Goal: Check status: Check status

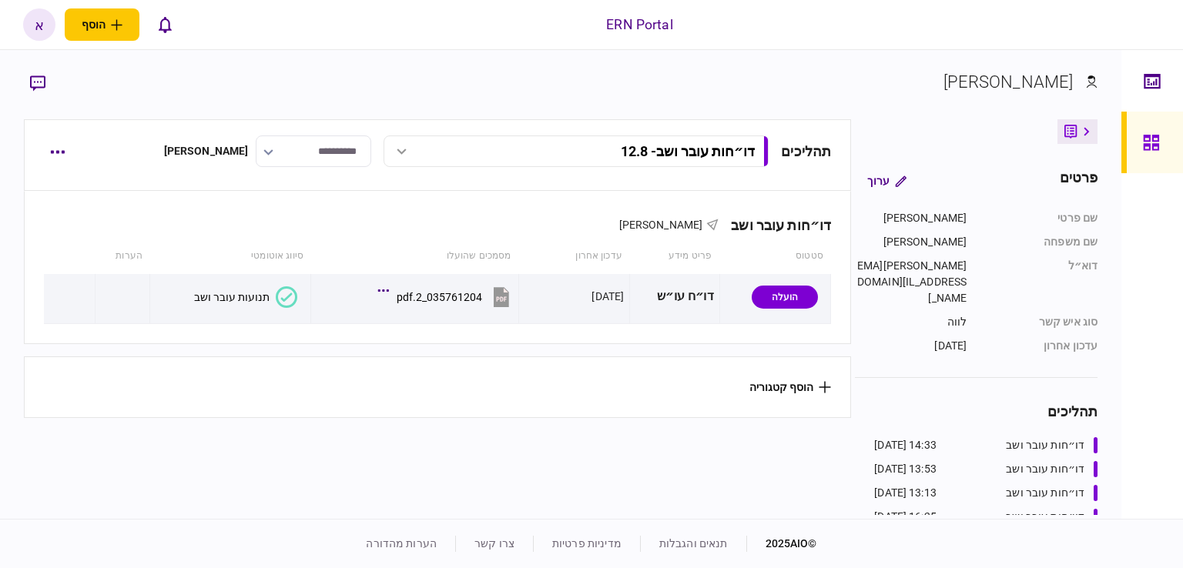
click at [290, 293] on icon at bounding box center [287, 297] width 12 height 8
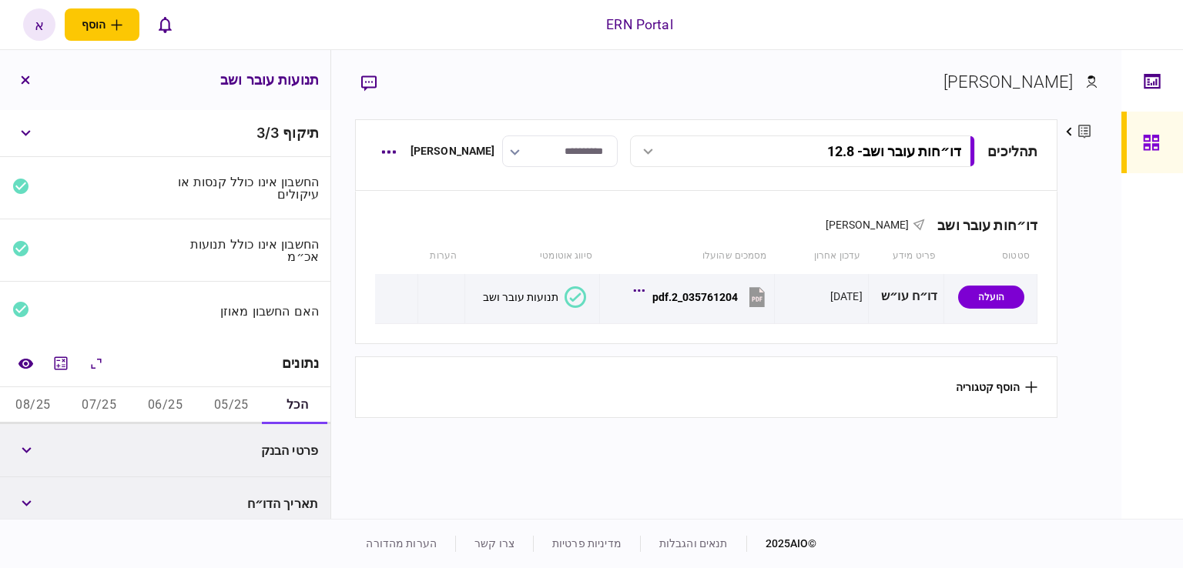
click at [231, 407] on button "05/25" at bounding box center [231, 405] width 66 height 37
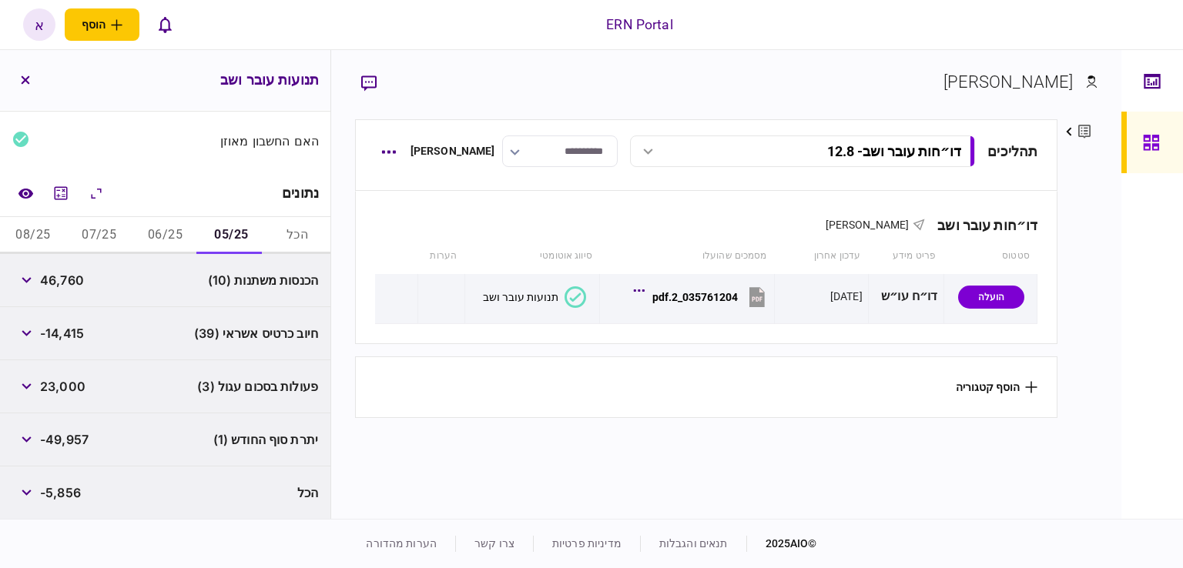
click at [162, 228] on button "06/25" at bounding box center [165, 235] width 66 height 37
click at [109, 236] on button "07/25" at bounding box center [99, 235] width 66 height 37
click at [50, 238] on button "08/25" at bounding box center [33, 235] width 66 height 37
click at [97, 234] on button "07/25" at bounding box center [99, 235] width 66 height 37
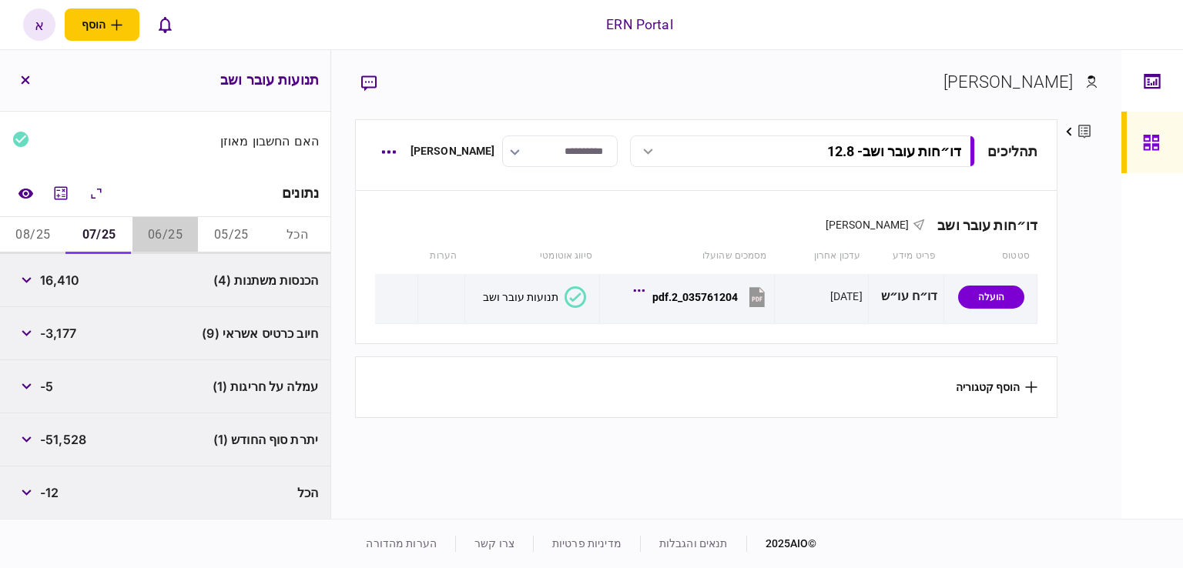
click at [181, 223] on button "06/25" at bounding box center [165, 235] width 66 height 37
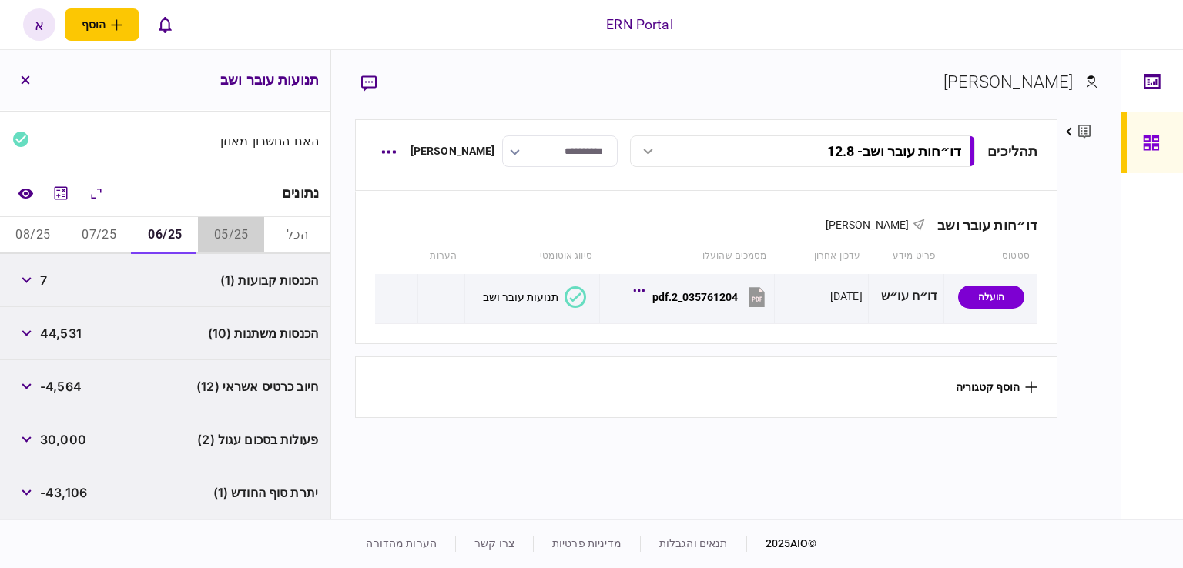
click at [212, 236] on button "05/25" at bounding box center [231, 235] width 66 height 37
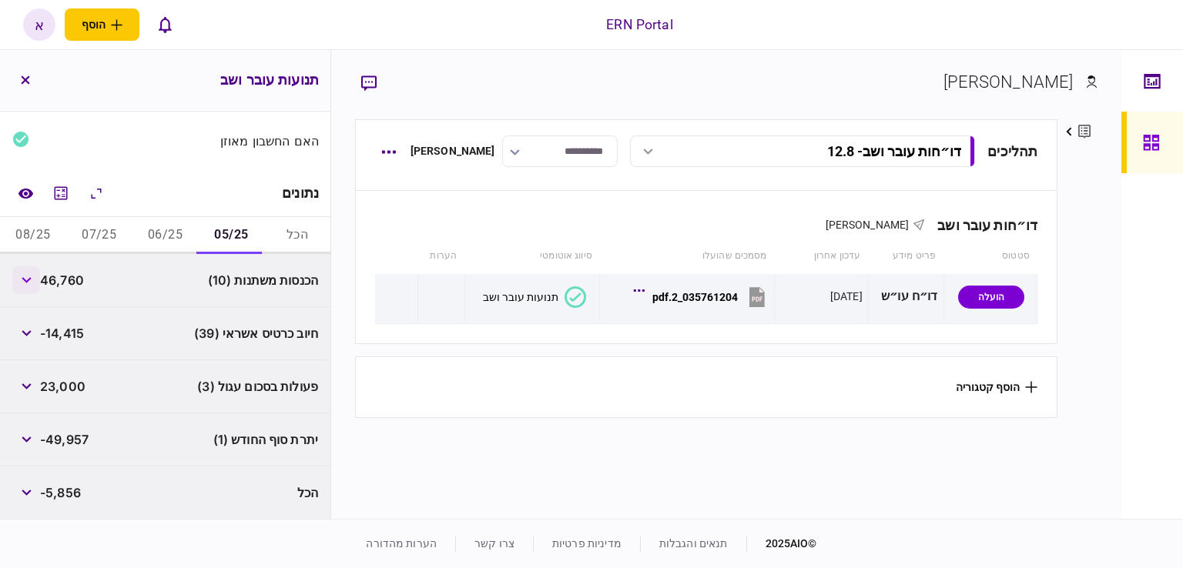
click at [24, 277] on icon "button" at bounding box center [27, 280] width 10 height 6
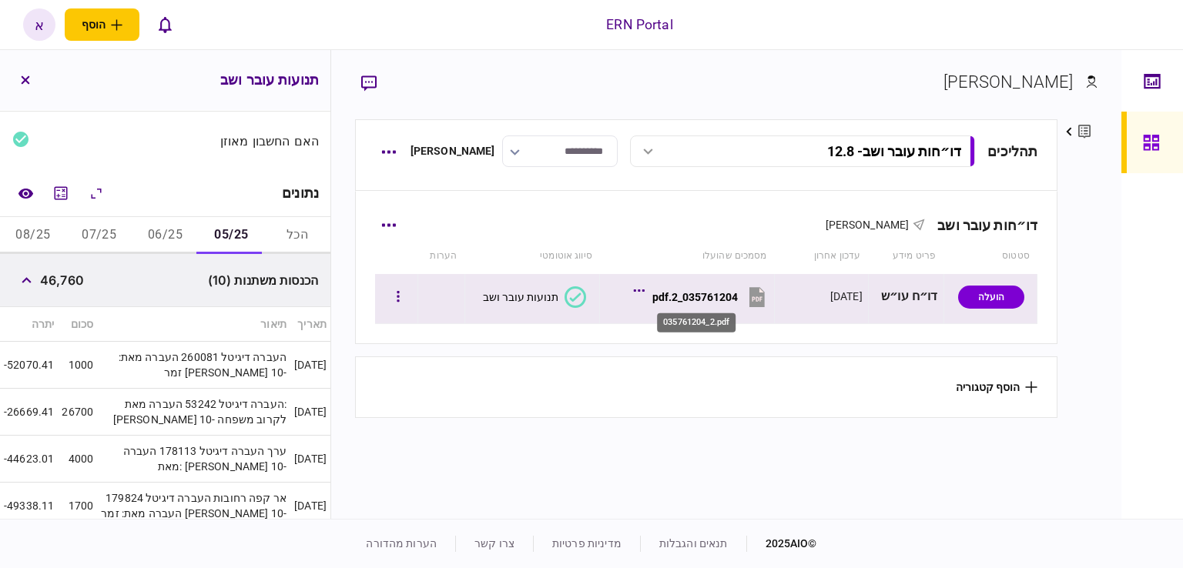
click at [726, 299] on div "035761204_2.pdf" at bounding box center [694, 297] width 85 height 12
click at [736, 305] on button "035761204_2.pdf" at bounding box center [703, 296] width 132 height 35
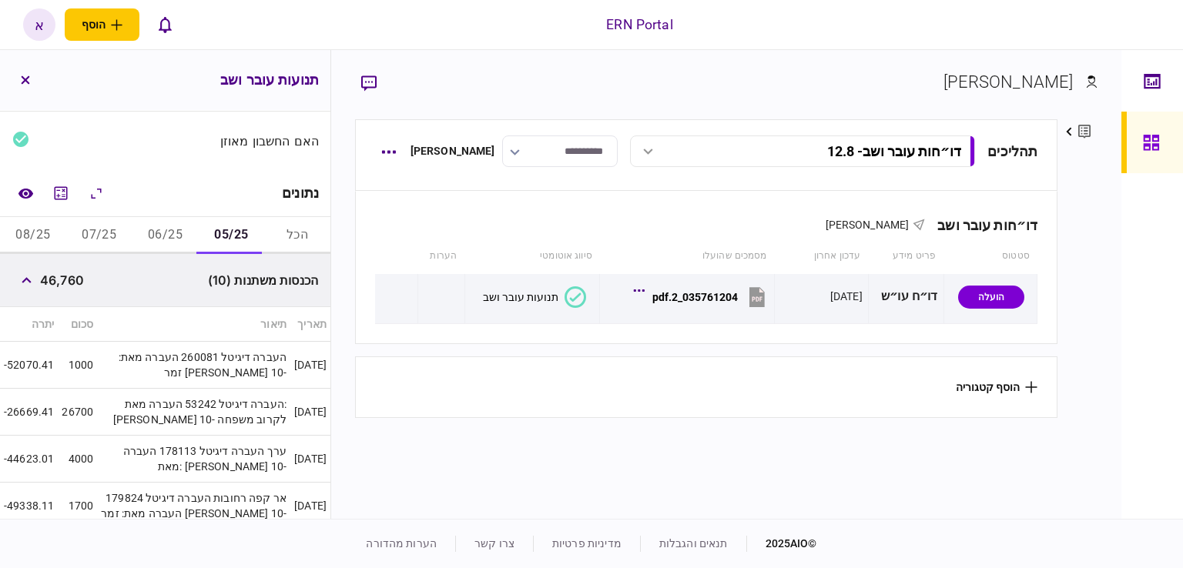
scroll to position [611, 0]
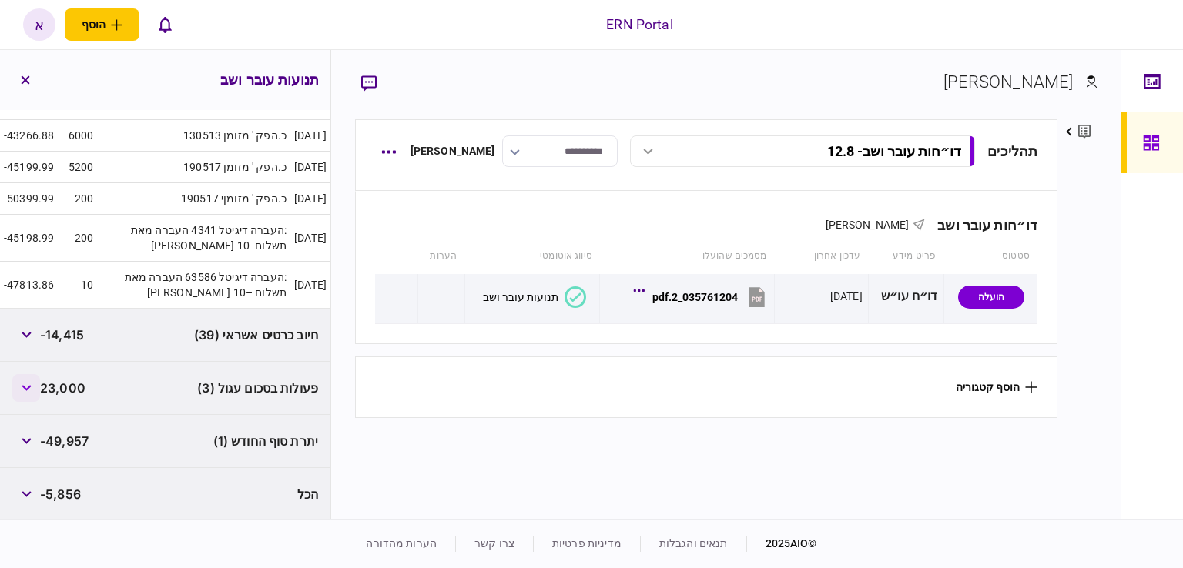
click at [24, 381] on button "button" at bounding box center [26, 388] width 28 height 28
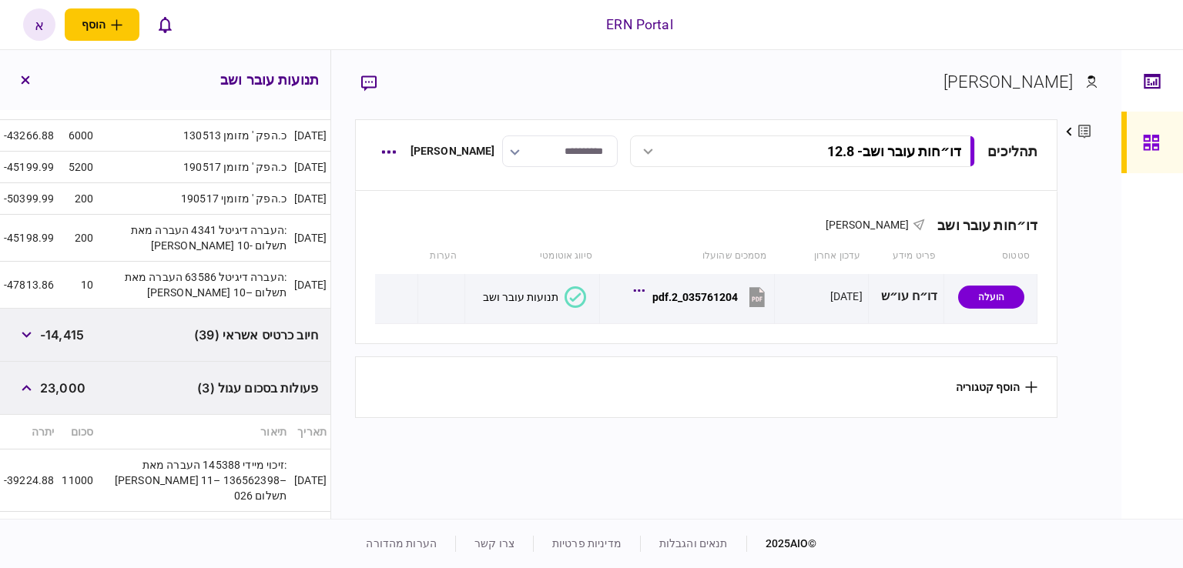
scroll to position [771, 0]
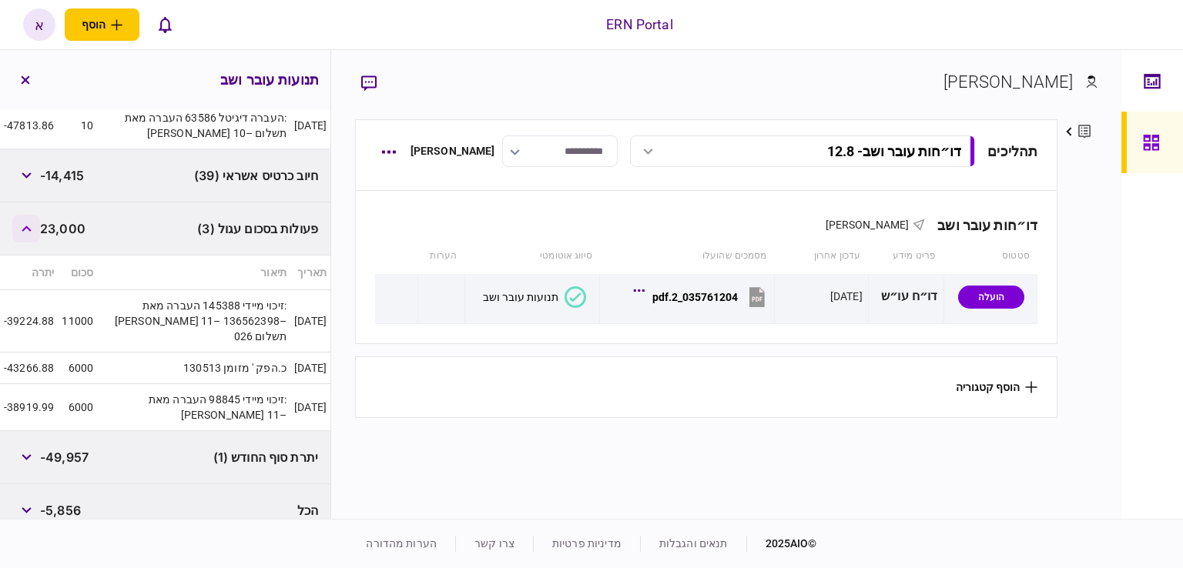
click at [37, 226] on button "button" at bounding box center [26, 229] width 28 height 28
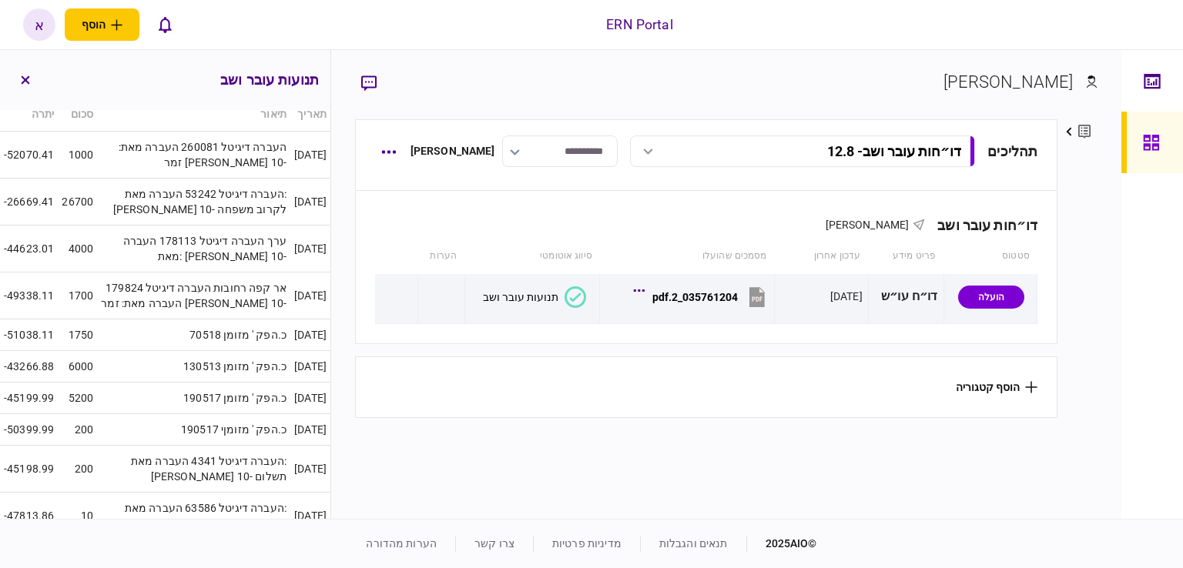
scroll to position [303, 0]
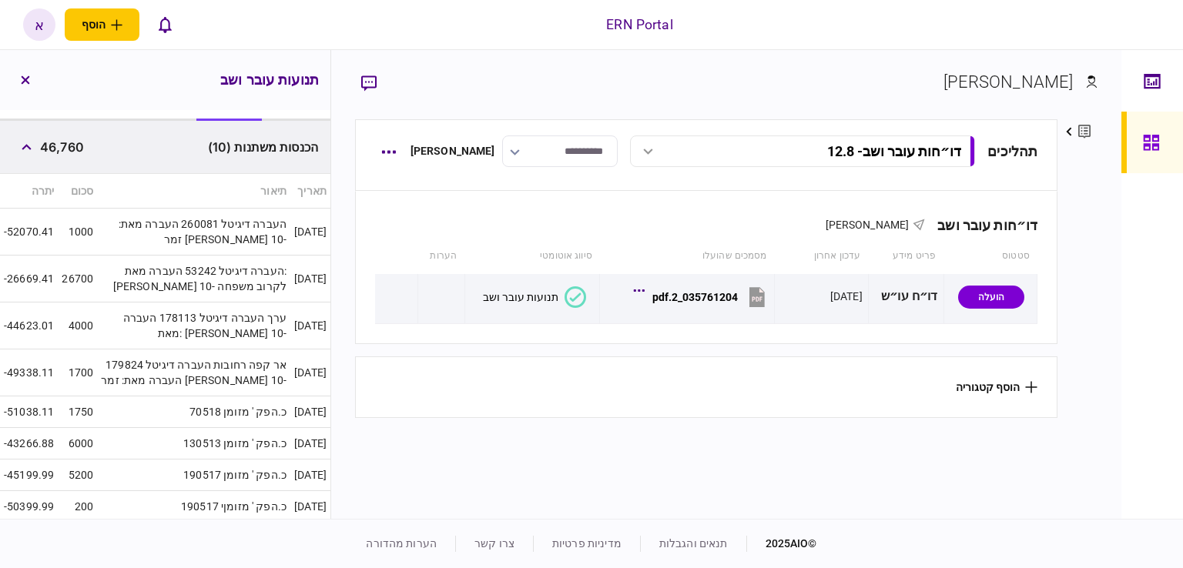
click at [73, 148] on span "46,760" at bounding box center [62, 147] width 44 height 18
copy span "46,760"
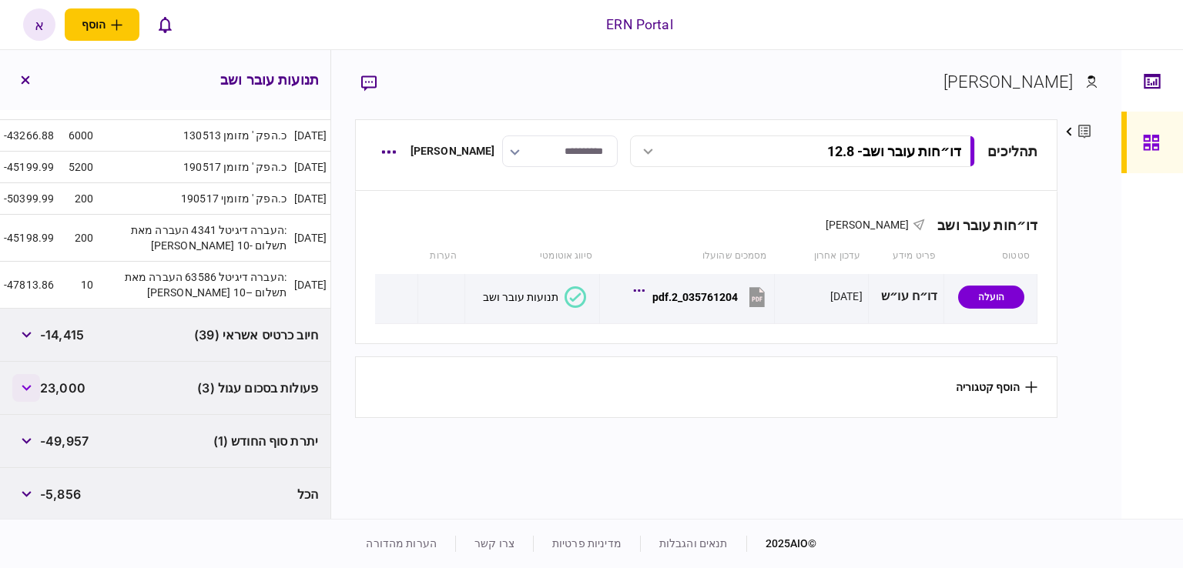
click at [28, 385] on icon "button" at bounding box center [26, 388] width 9 height 6
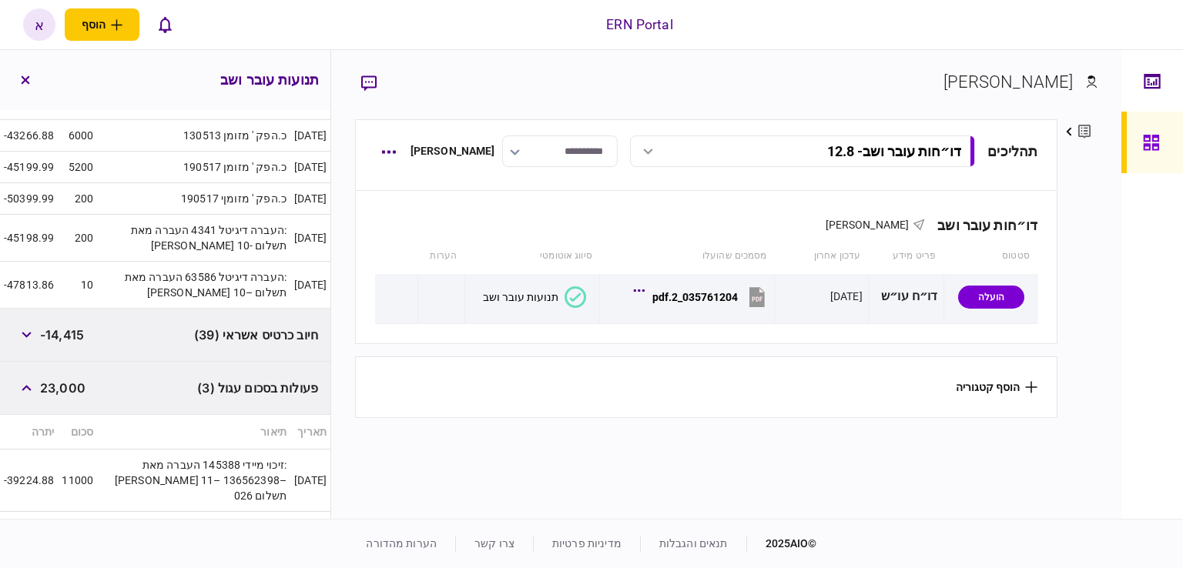
scroll to position [771, 0]
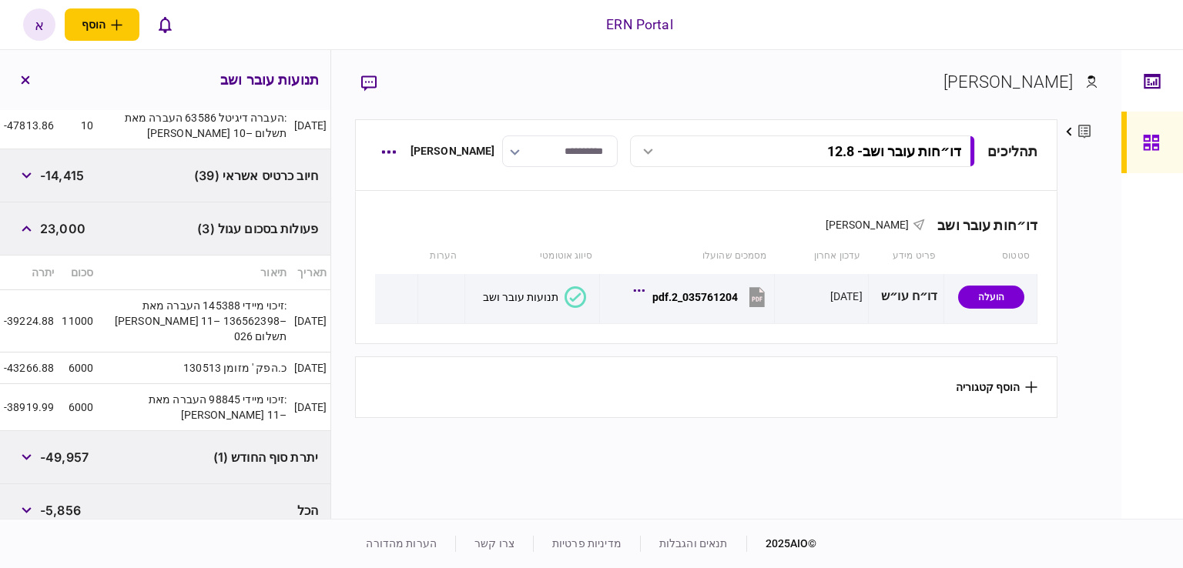
click at [65, 448] on span "-49,957" at bounding box center [64, 457] width 49 height 18
copy span "49,957"
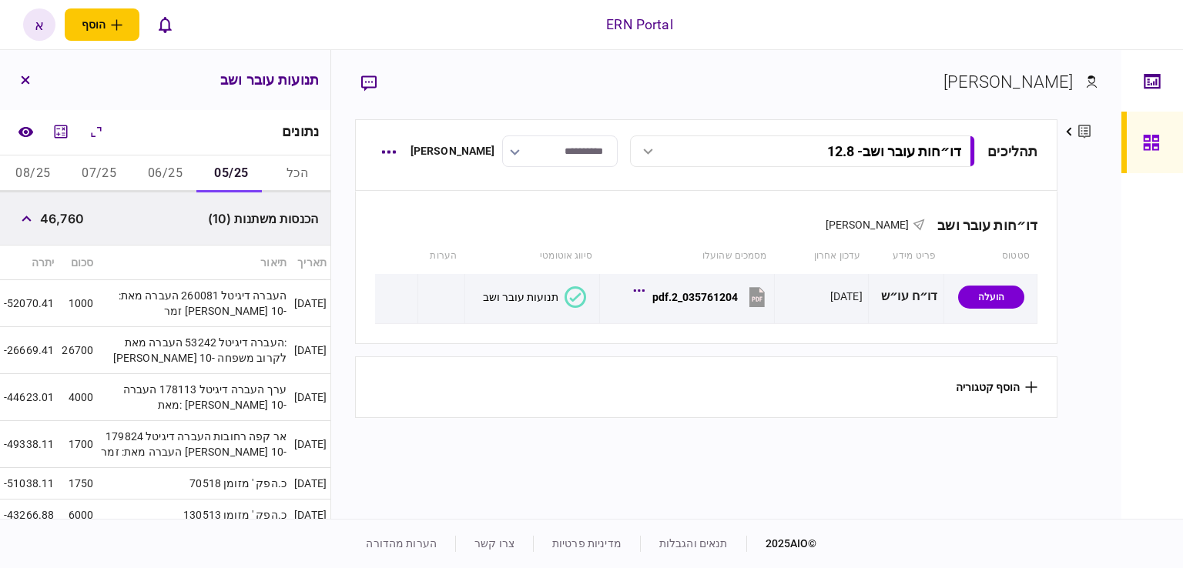
scroll to position [155, 0]
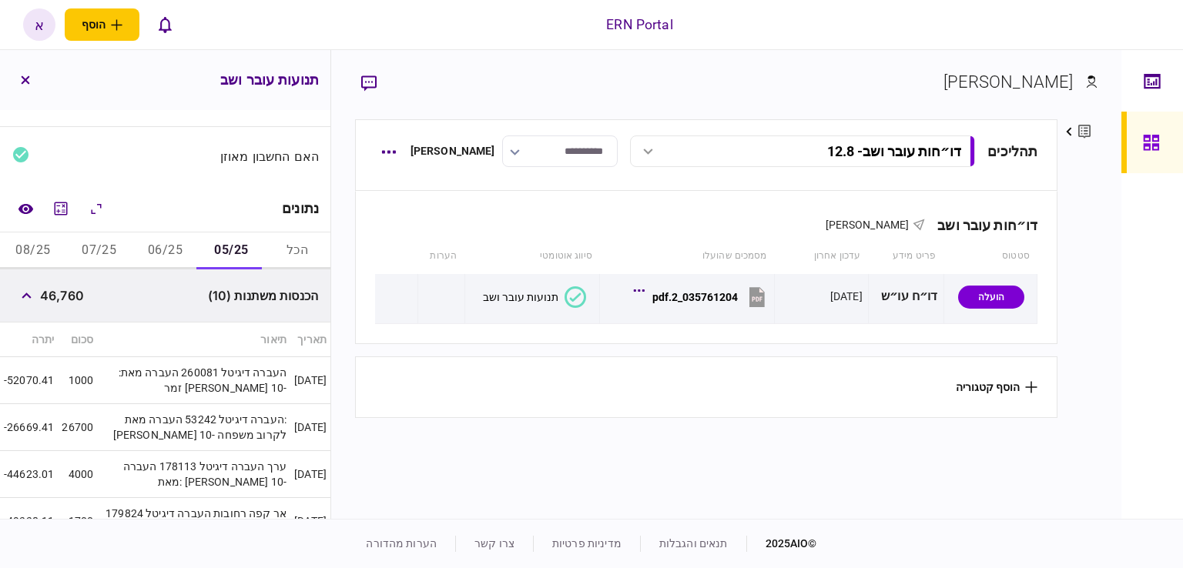
click at [151, 250] on button "06/25" at bounding box center [165, 251] width 66 height 37
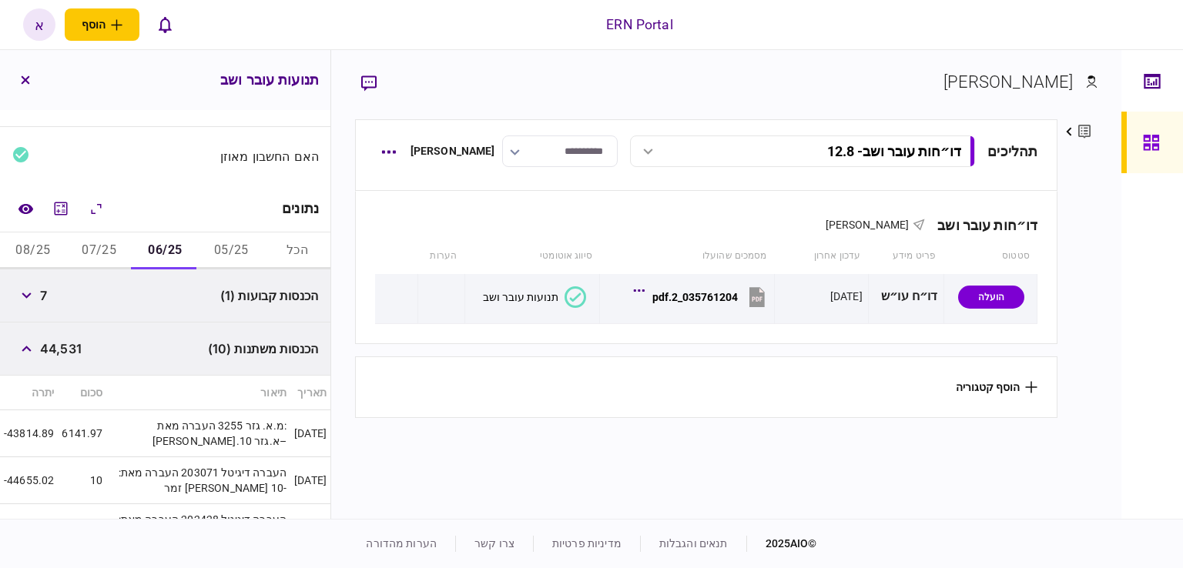
scroll to position [232, 0]
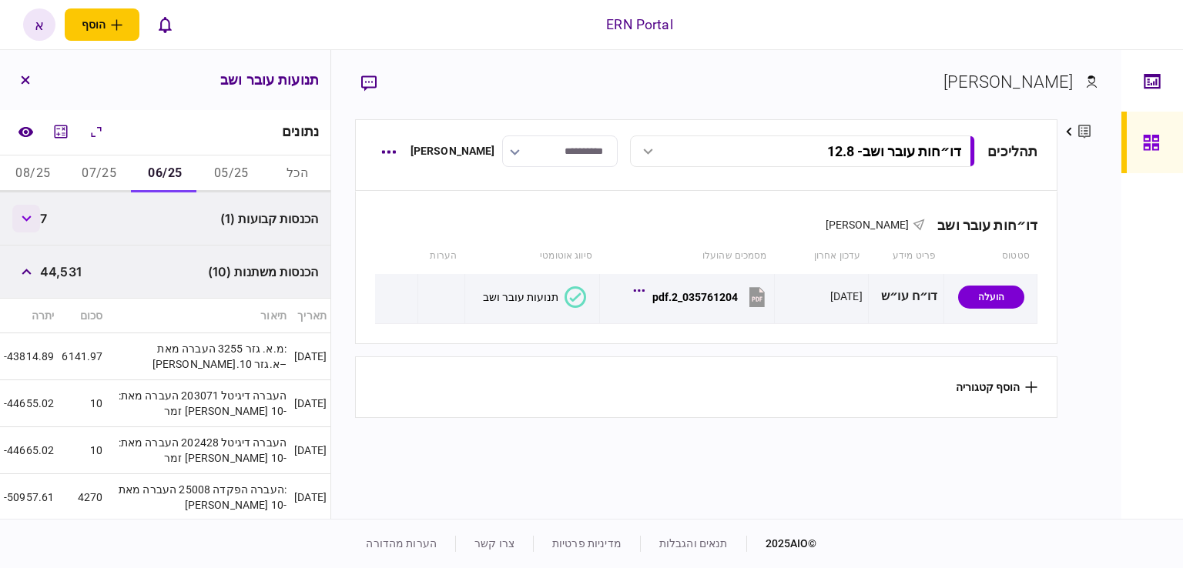
click at [22, 221] on button "button" at bounding box center [26, 219] width 28 height 28
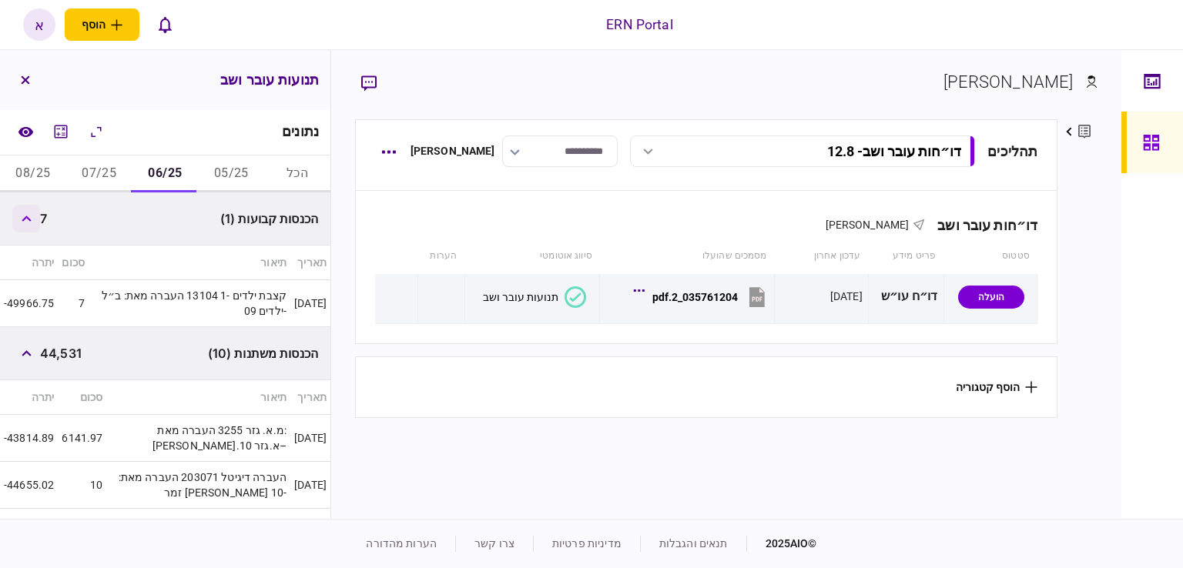
click at [25, 220] on icon "button" at bounding box center [27, 219] width 10 height 6
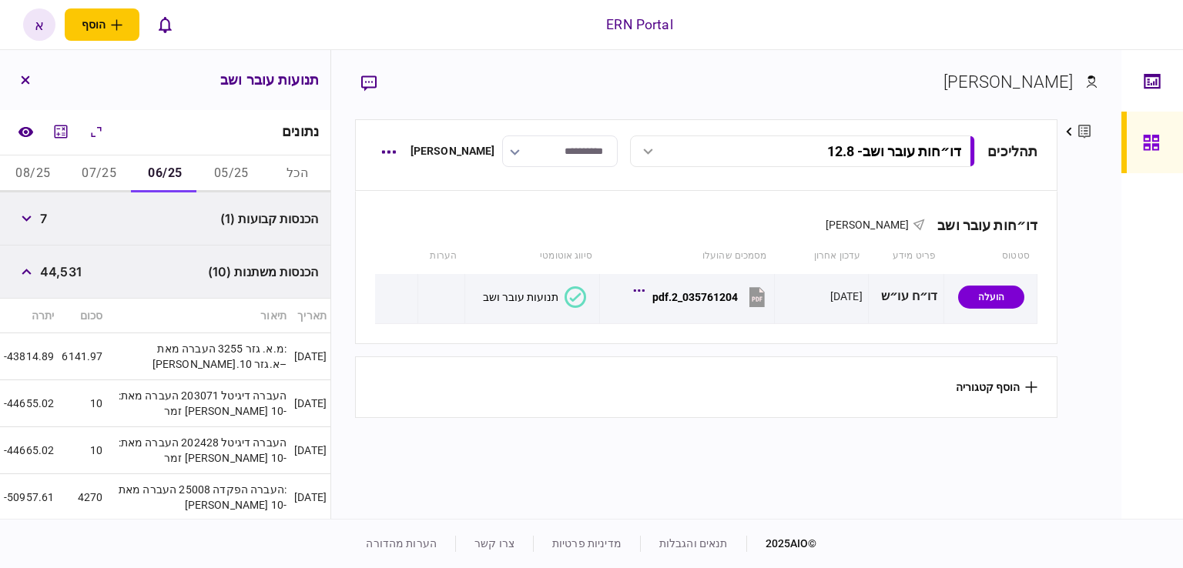
click at [62, 275] on span "44,531" at bounding box center [61, 272] width 42 height 18
copy span "44,531"
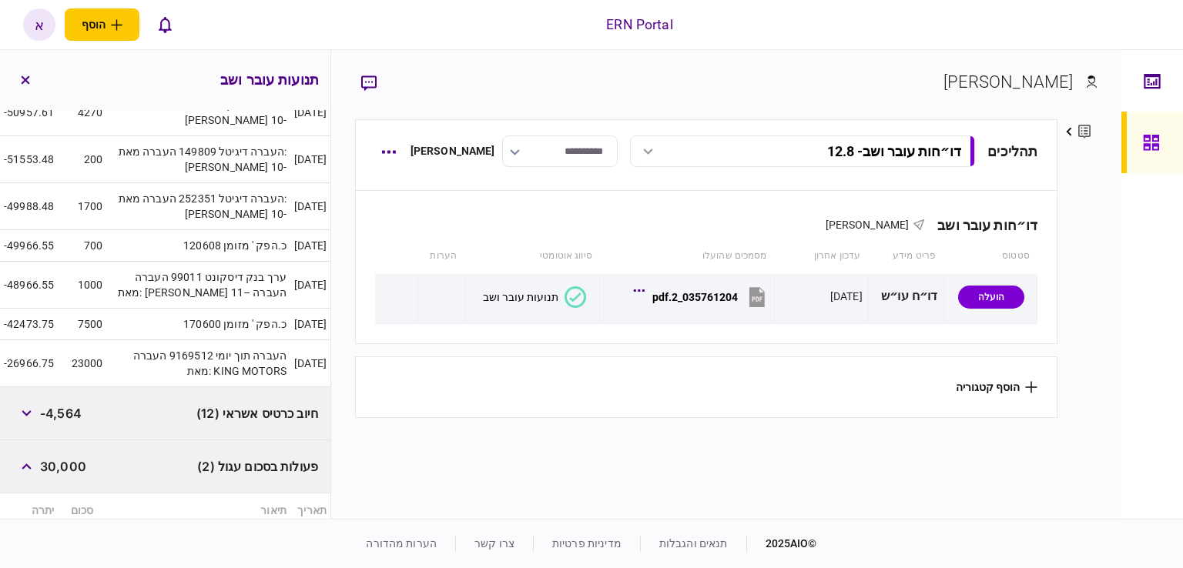
scroll to position [823, 0]
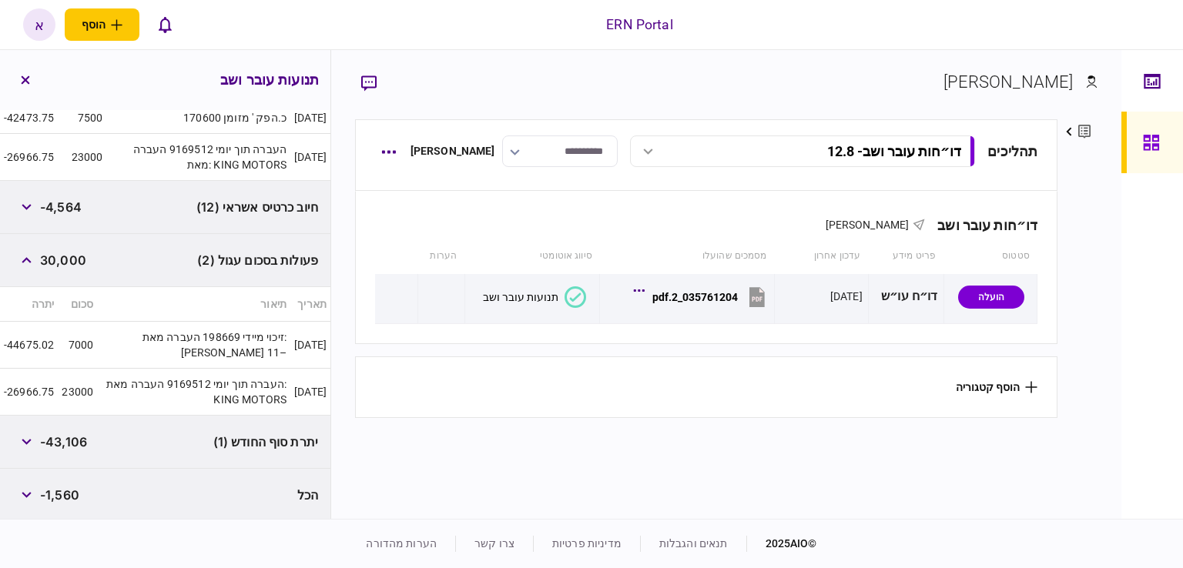
click at [74, 443] on span "-43,106" at bounding box center [63, 442] width 47 height 18
copy span "43,106"
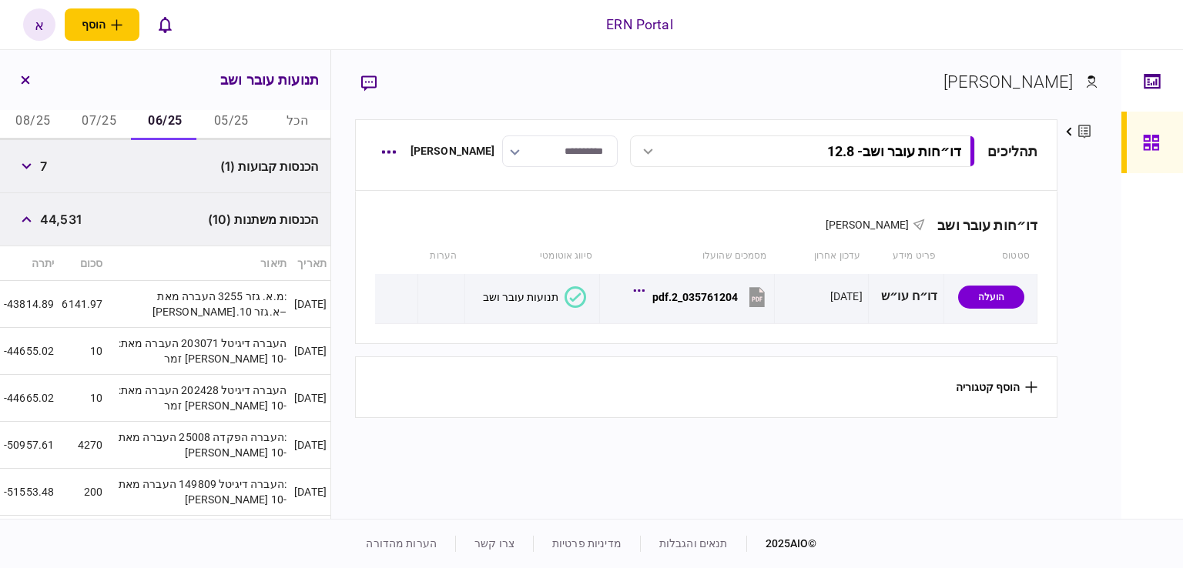
scroll to position [0, 0]
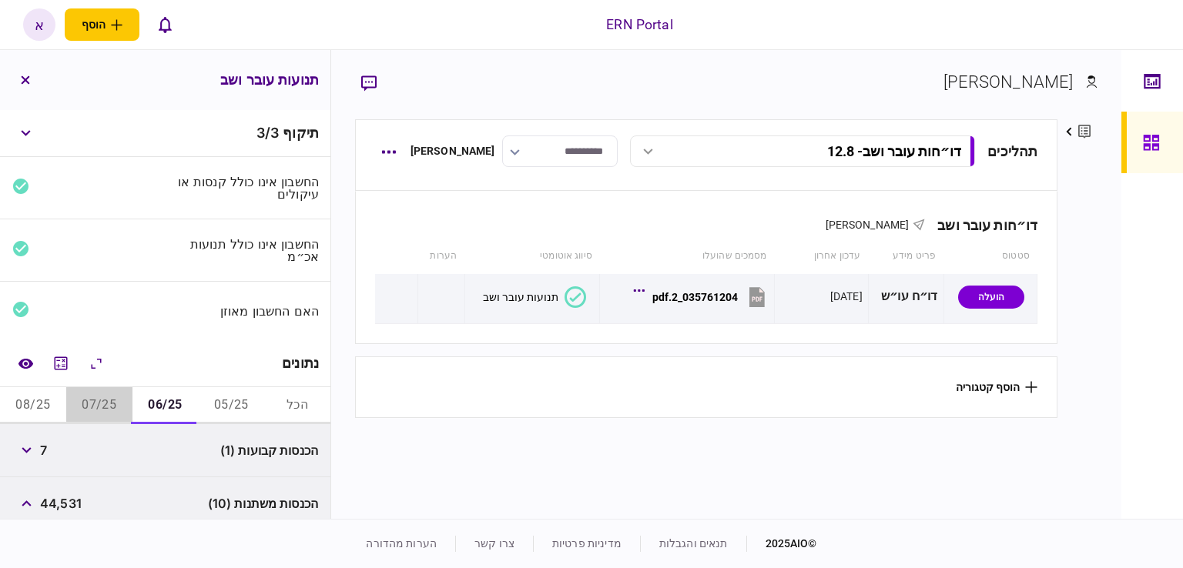
click at [96, 407] on button "07/25" at bounding box center [99, 405] width 66 height 37
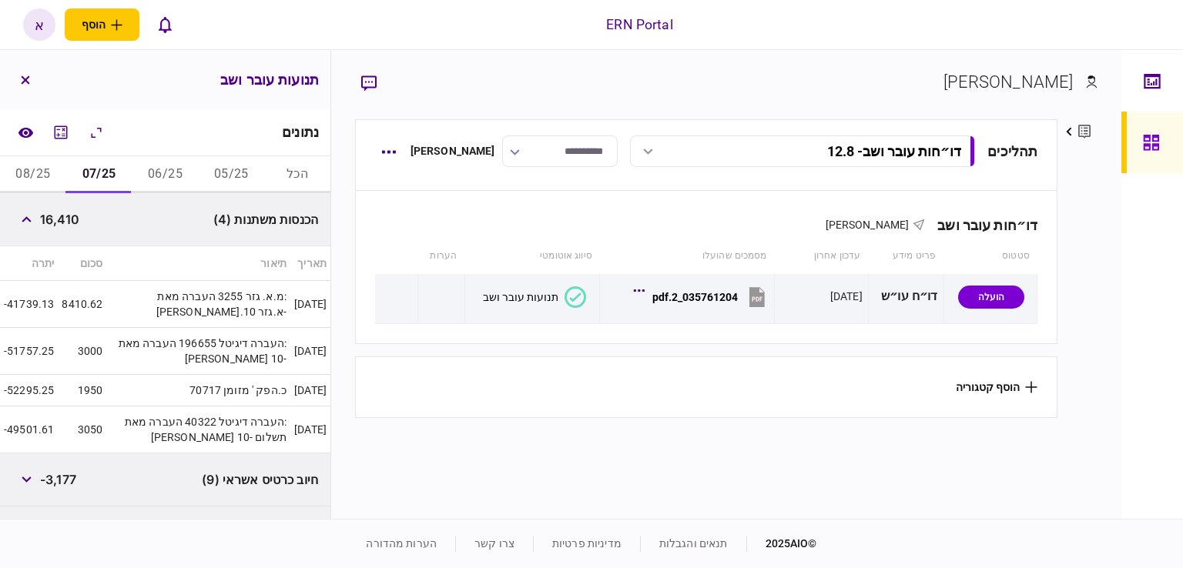
scroll to position [376, 0]
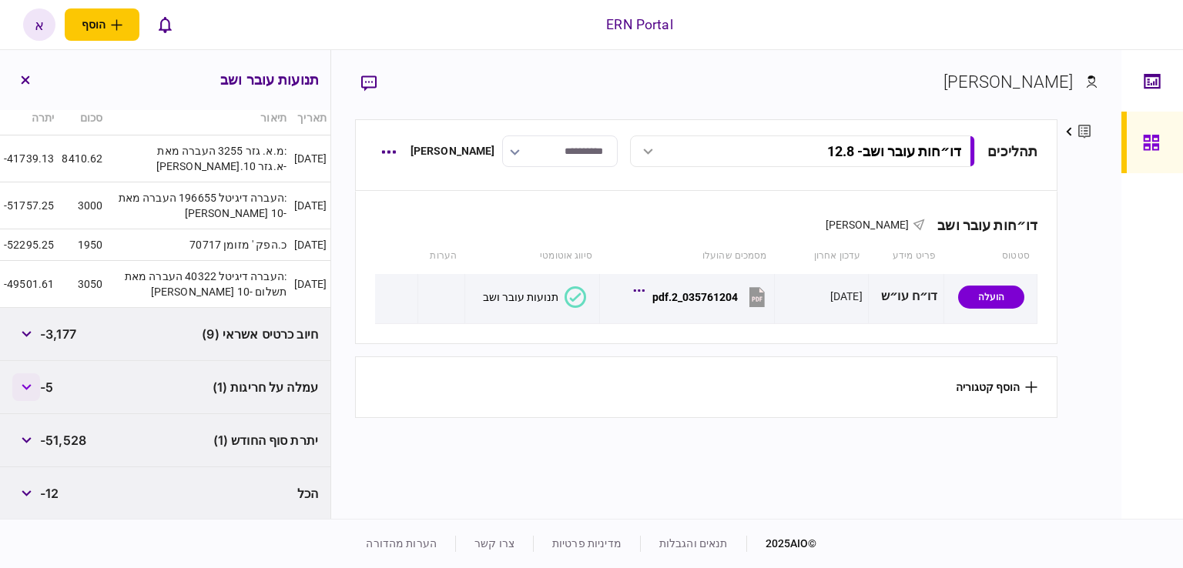
click at [23, 383] on button "button" at bounding box center [26, 387] width 28 height 28
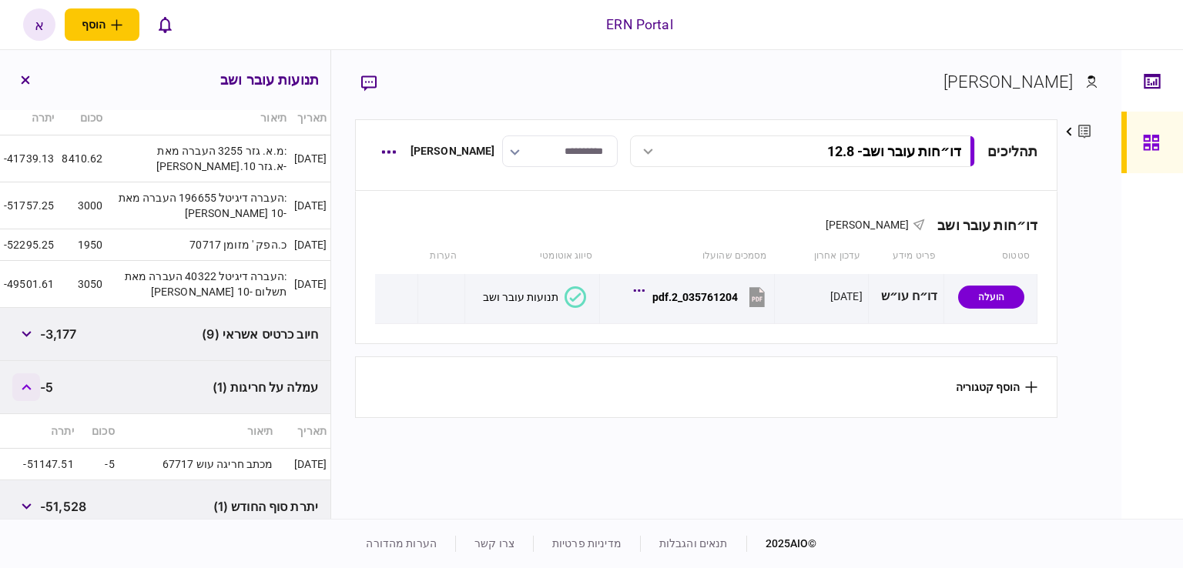
click at [28, 384] on icon "button" at bounding box center [27, 387] width 10 height 6
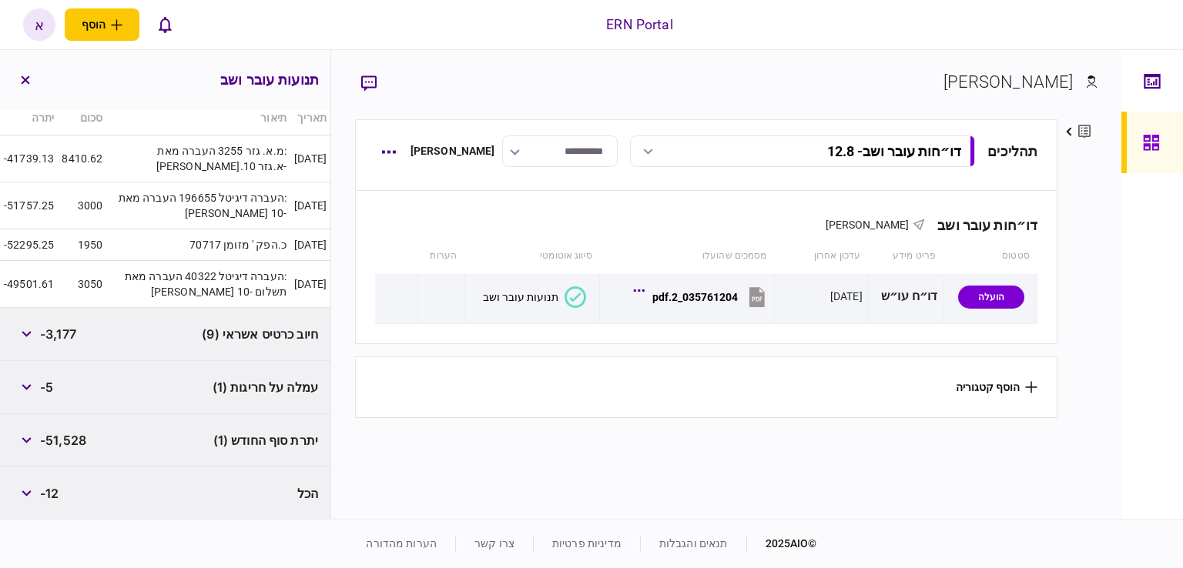
scroll to position [146, 0]
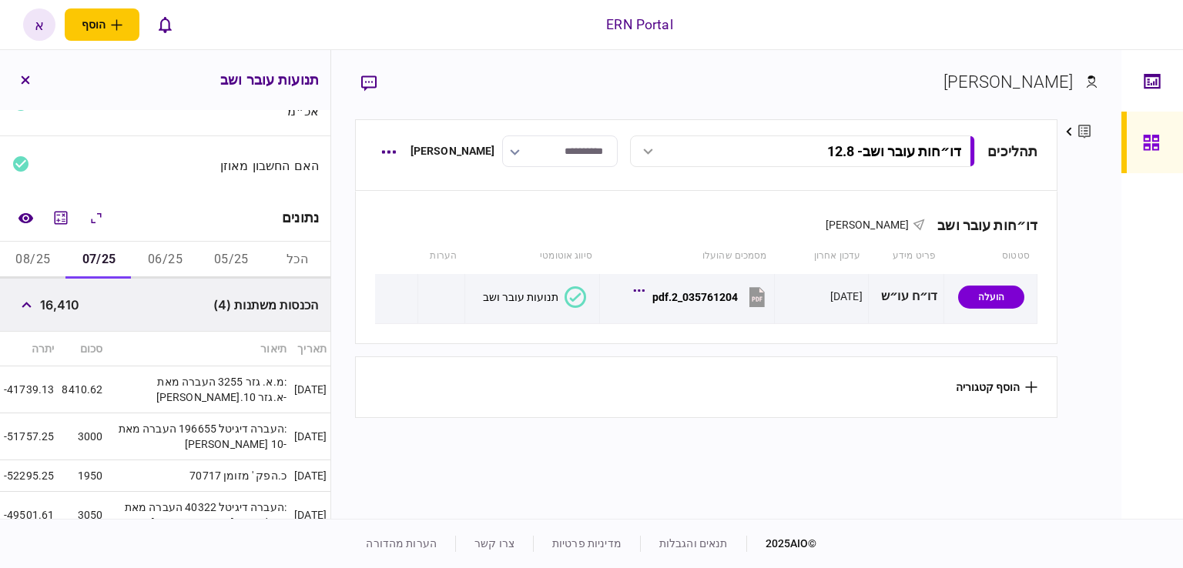
click at [65, 309] on span "16,410" at bounding box center [59, 305] width 39 height 18
copy span "16,410"
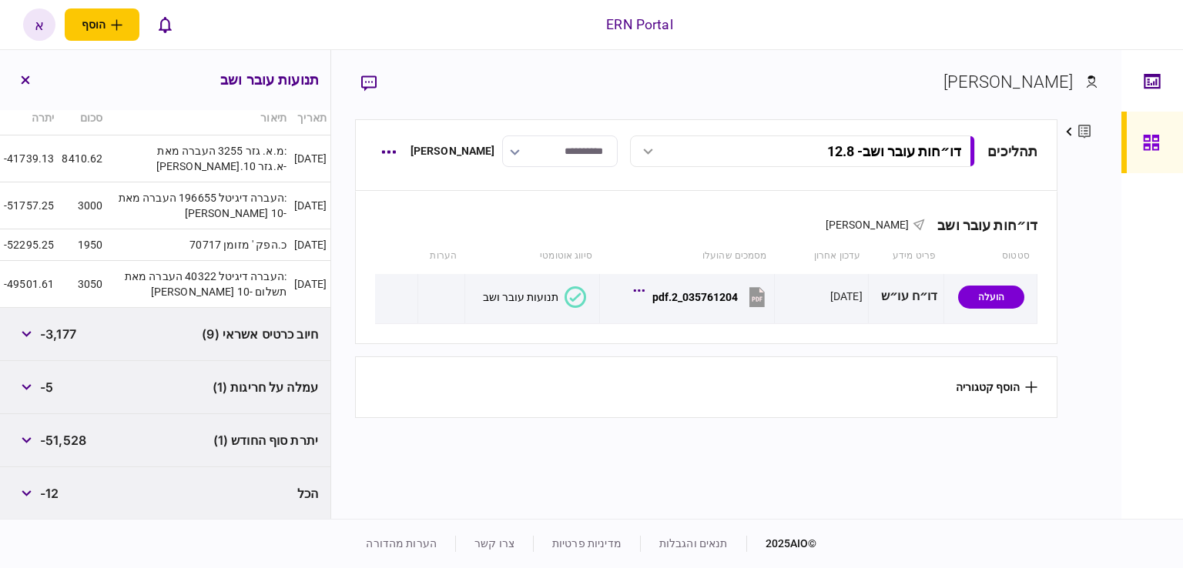
click at [70, 438] on span "-51,528" at bounding box center [63, 440] width 46 height 18
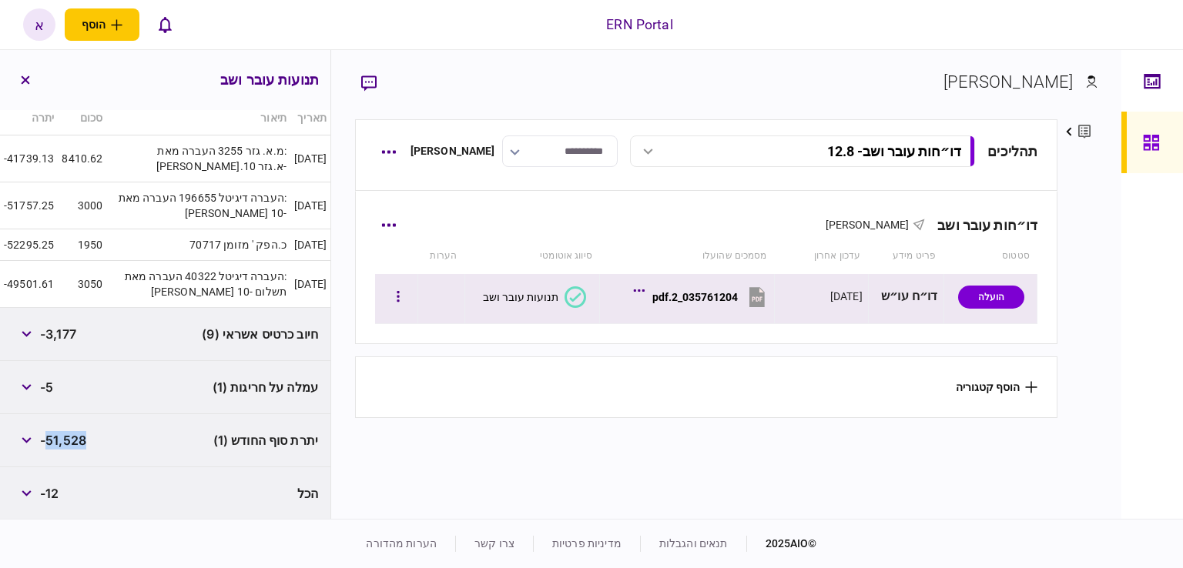
copy span "51,528"
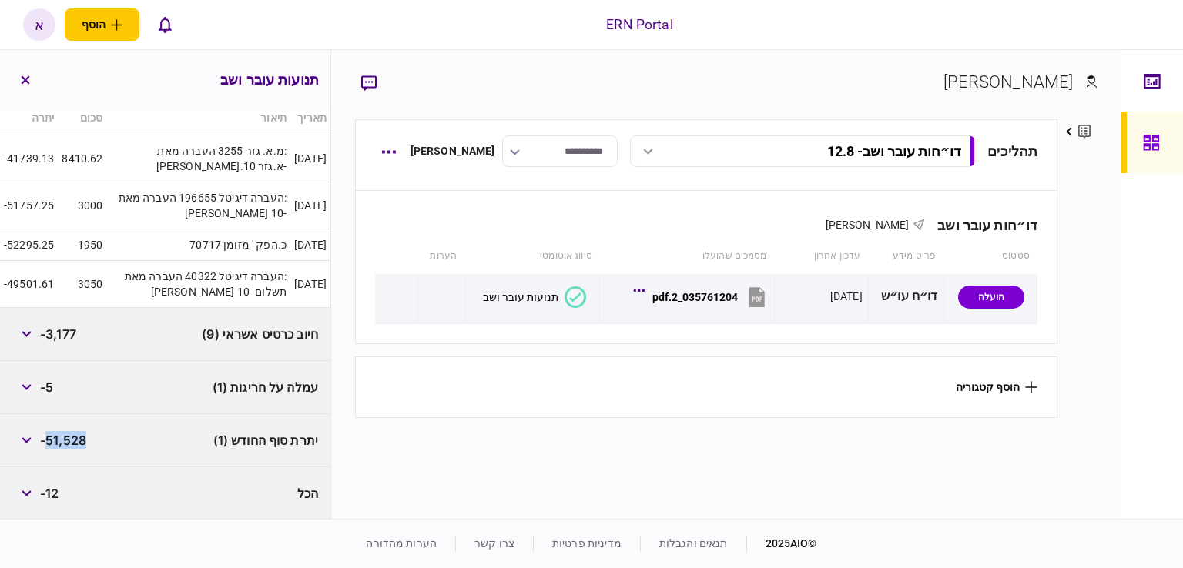
scroll to position [0, 0]
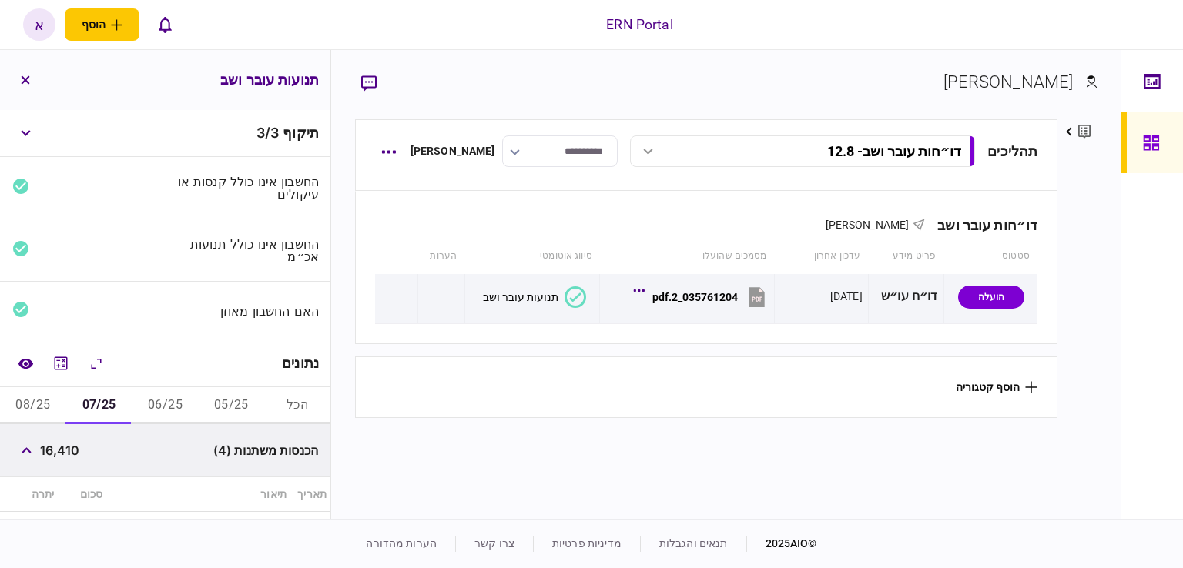
click at [62, 395] on button "08/25" at bounding box center [33, 405] width 66 height 37
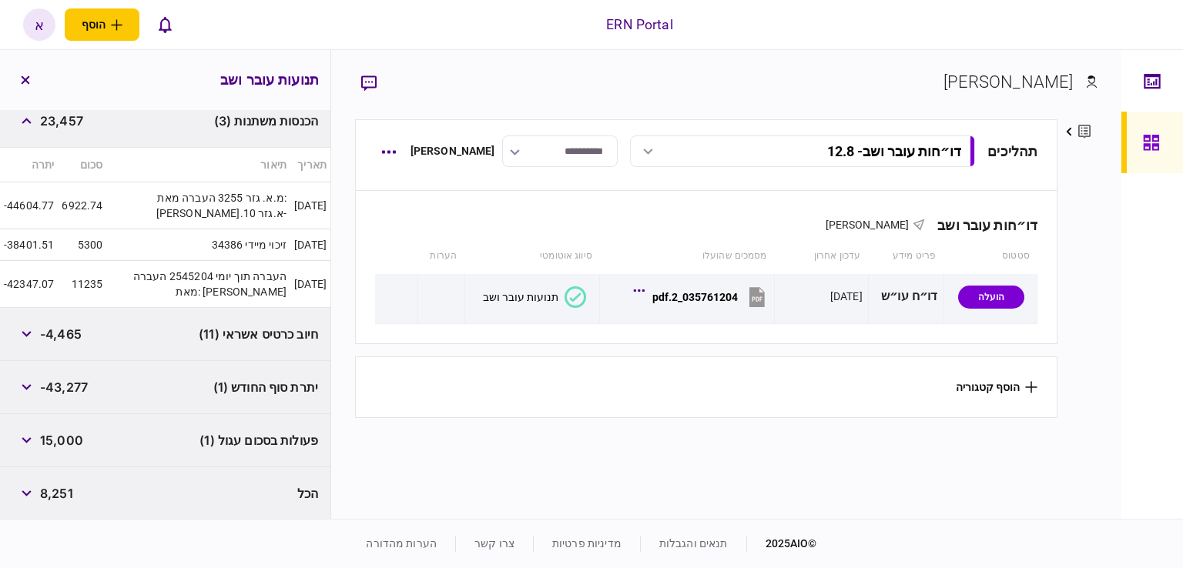
click at [69, 120] on span "23,457" at bounding box center [61, 121] width 43 height 18
copy span "23,457"
click at [65, 390] on span "-43,277" at bounding box center [64, 387] width 48 height 18
click at [65, 392] on span "-43,277" at bounding box center [64, 387] width 48 height 18
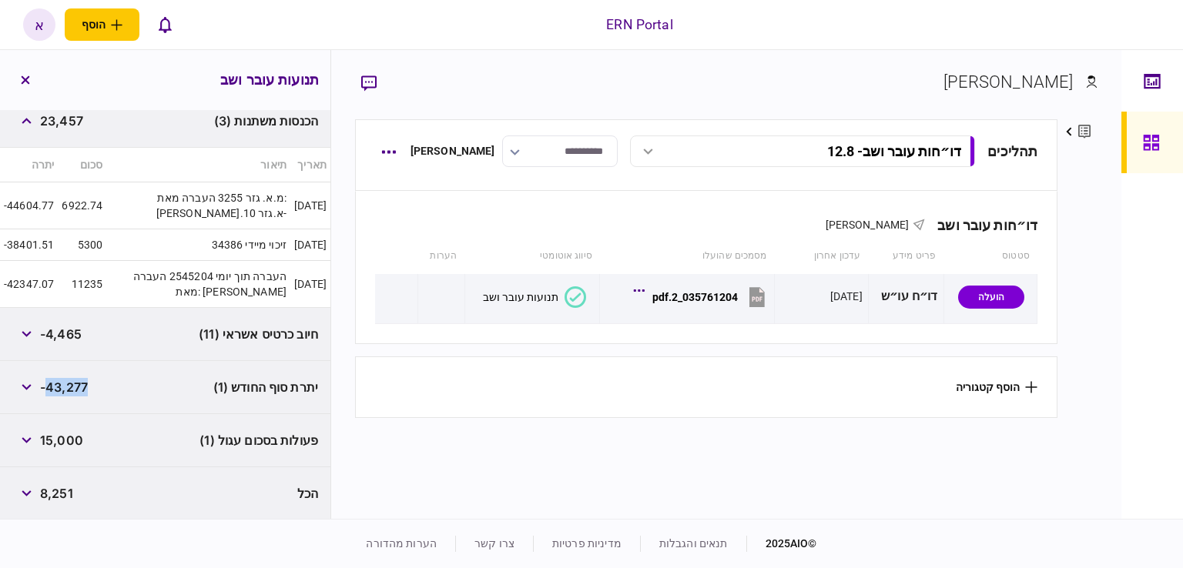
click at [65, 392] on span "-43,277" at bounding box center [64, 387] width 48 height 18
copy span "43,277"
